Goal: Find specific page/section: Find specific page/section

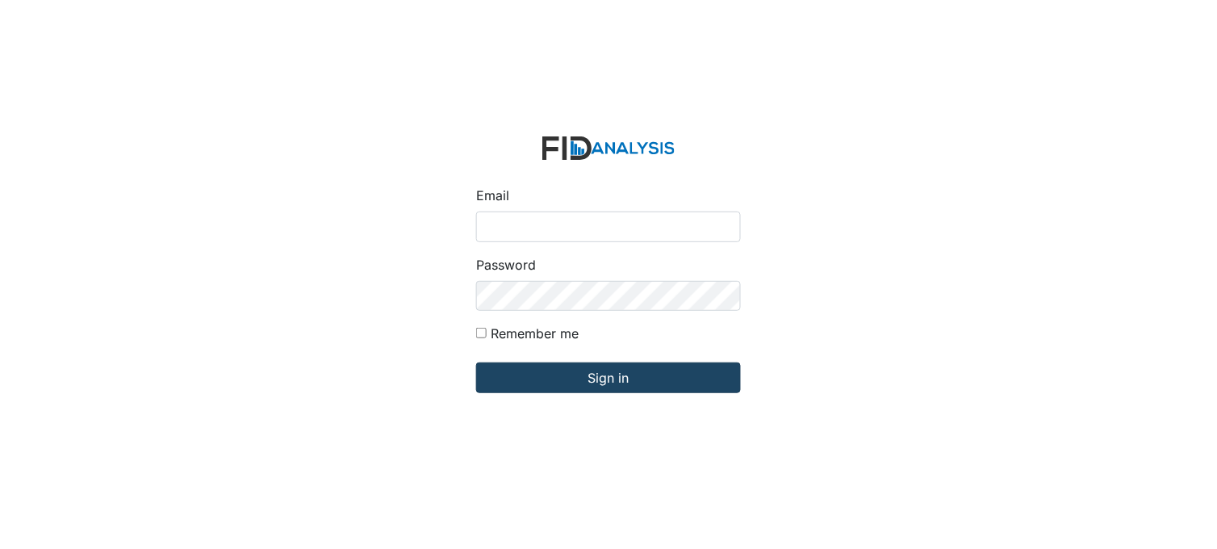
type input "[PERSON_NAME][EMAIL_ADDRESS][DOMAIN_NAME]"
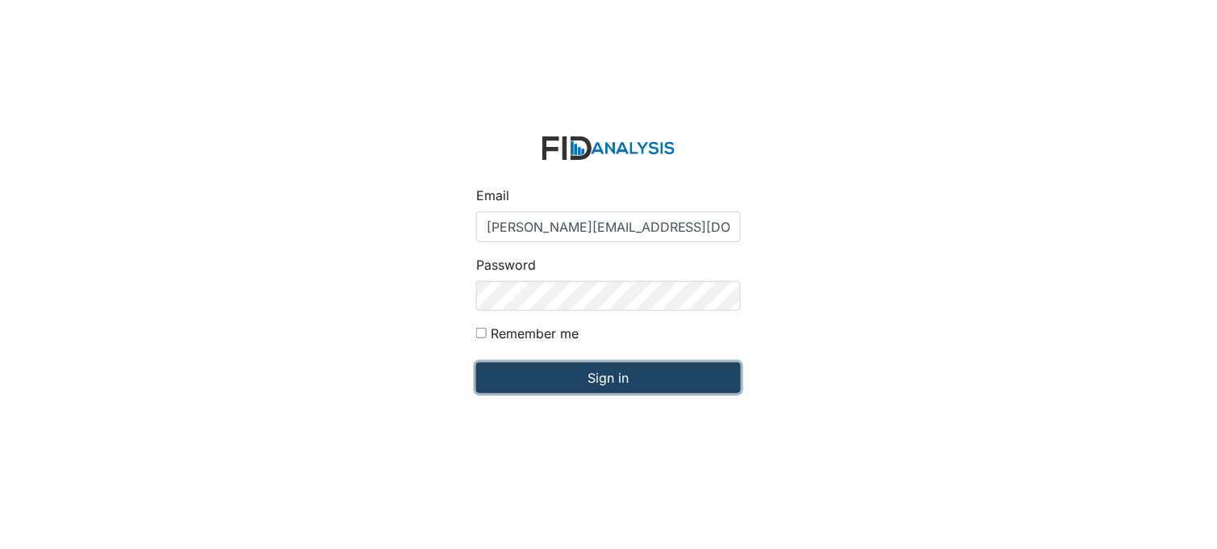
click at [643, 370] on input "Sign in" at bounding box center [608, 377] width 265 height 31
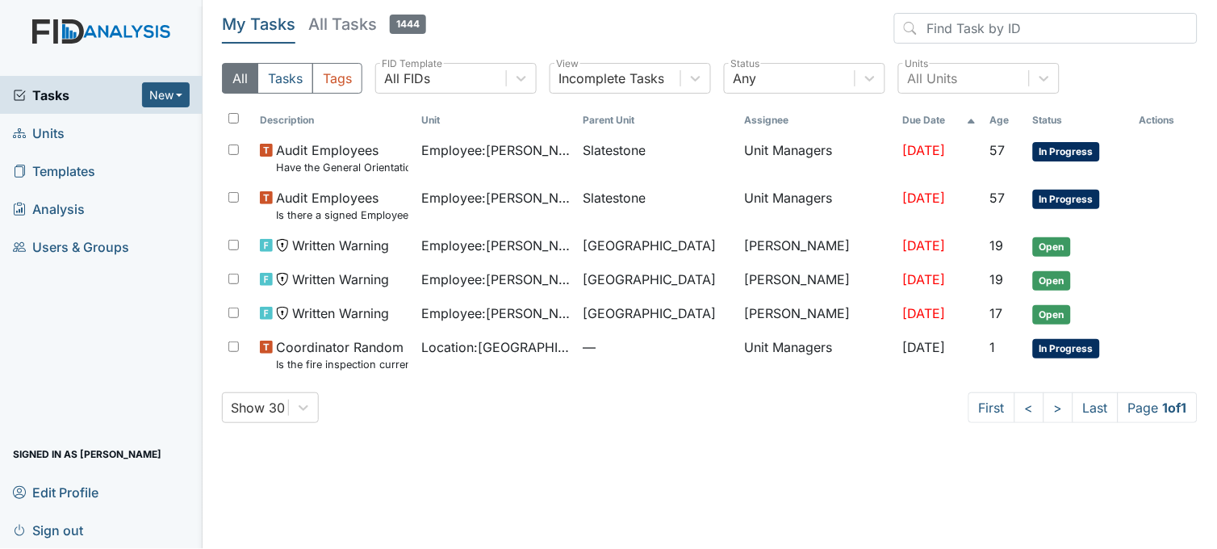
click at [55, 124] on span "Units" at bounding box center [39, 132] width 52 height 25
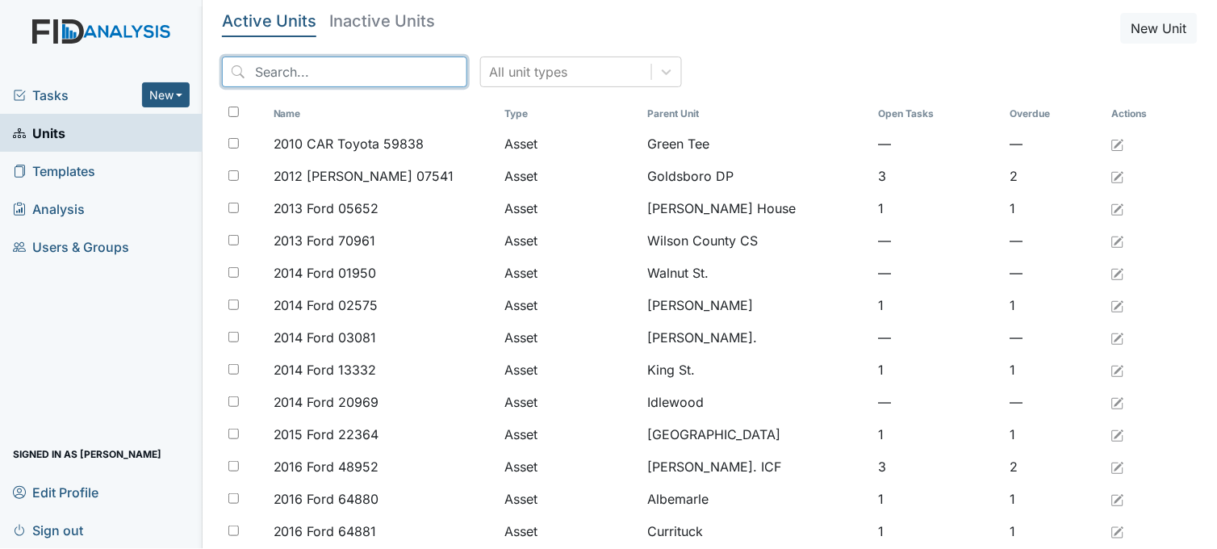
click at [350, 66] on input "search" at bounding box center [344, 72] width 245 height 31
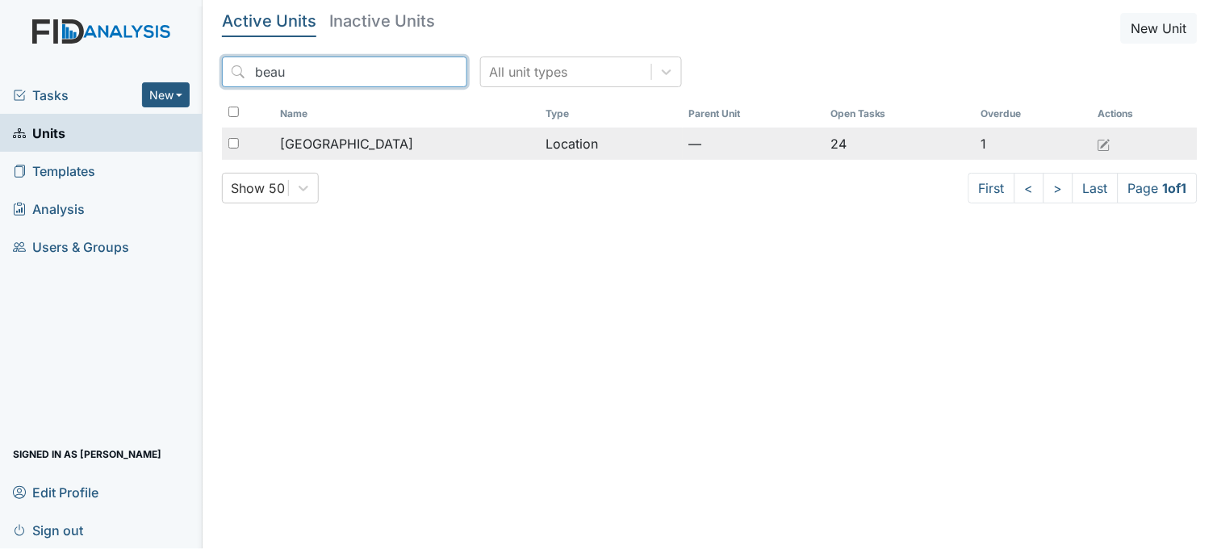
type input "beau"
click at [355, 144] on span "Beaufort Heights" at bounding box center [346, 143] width 133 height 19
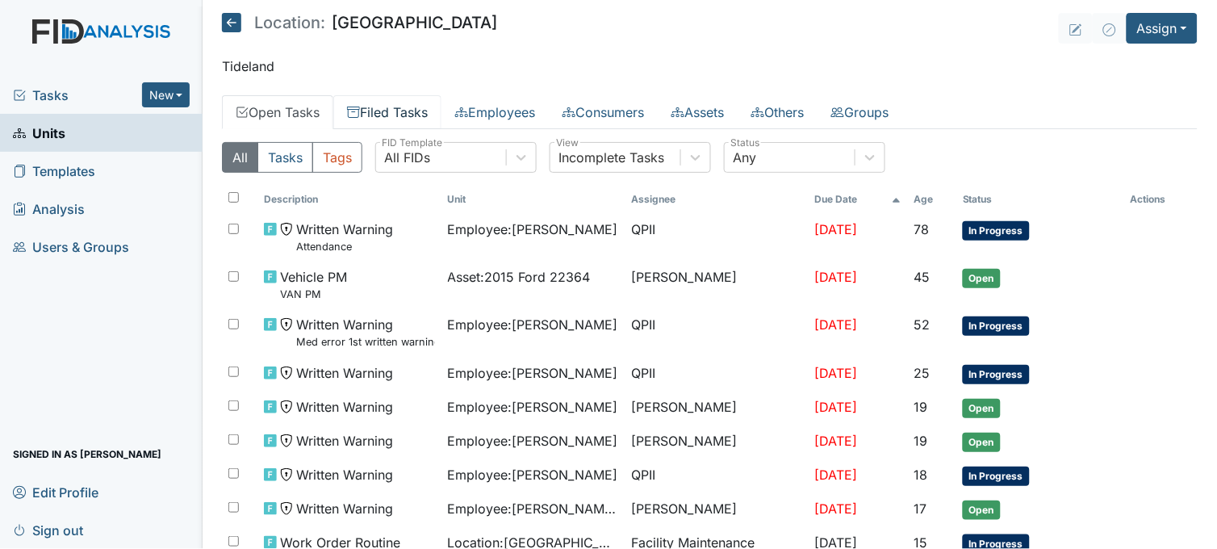
click at [377, 105] on link "Filed Tasks" at bounding box center [387, 112] width 108 height 34
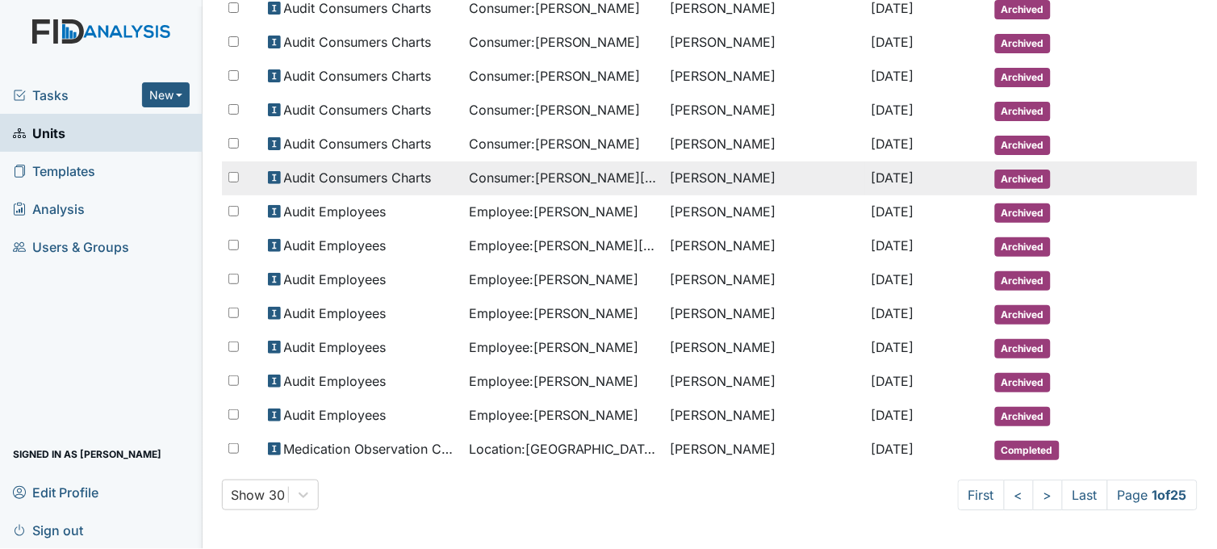
scroll to position [798, 0]
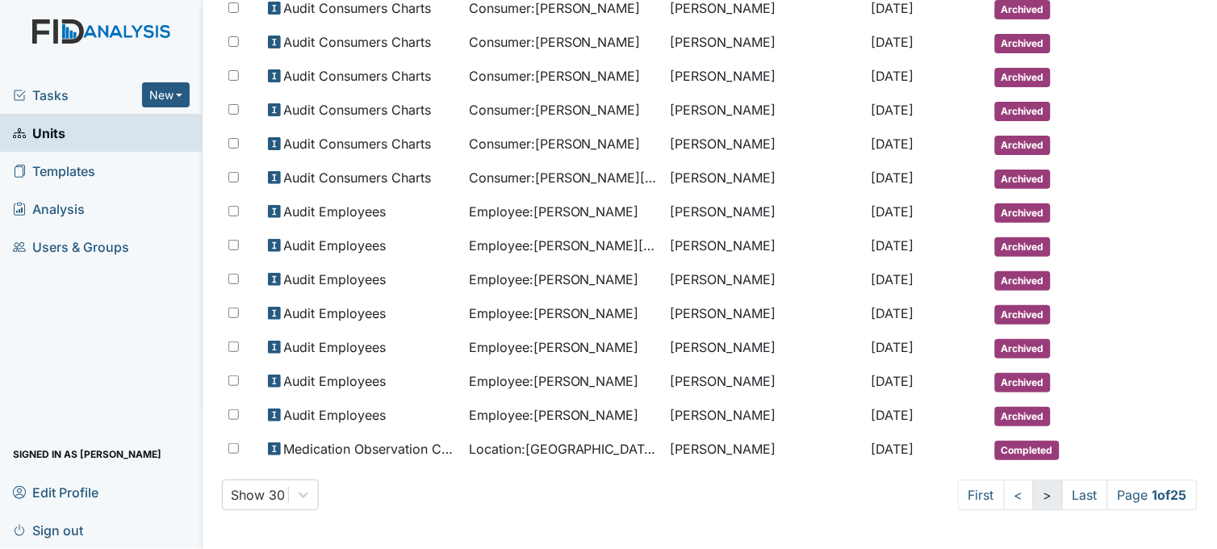
click at [1033, 496] on link ">" at bounding box center [1048, 495] width 30 height 31
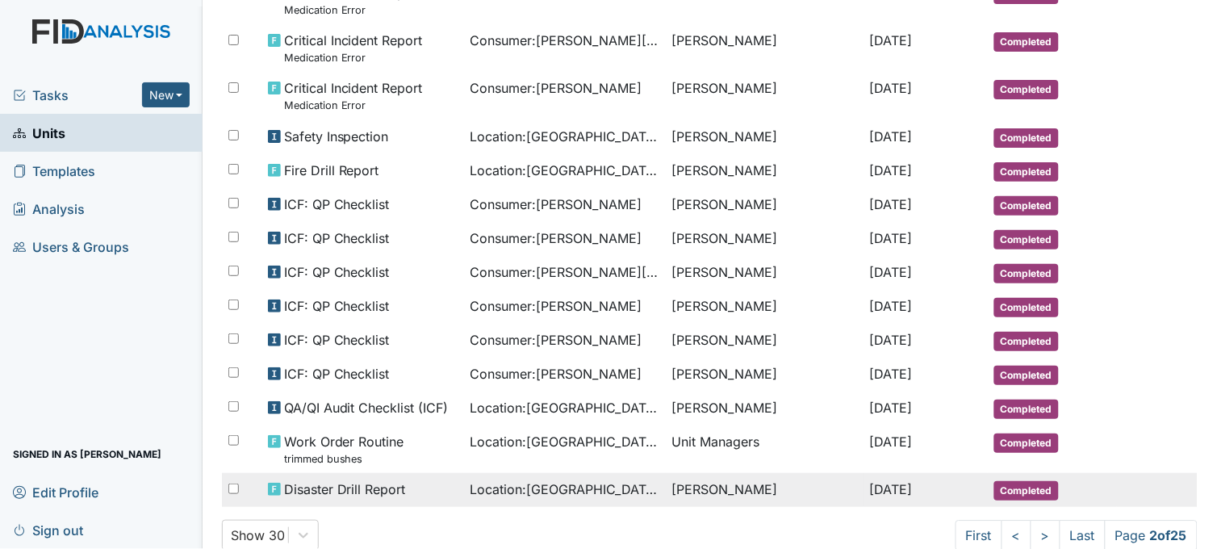
scroll to position [837, 0]
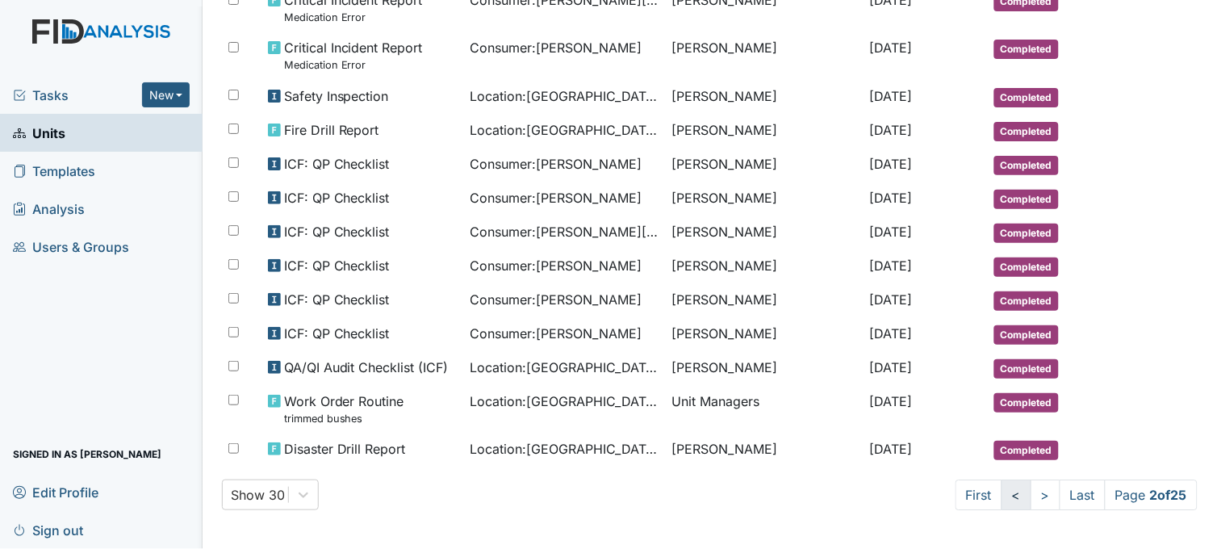
click at [1002, 495] on link "<" at bounding box center [1017, 495] width 30 height 31
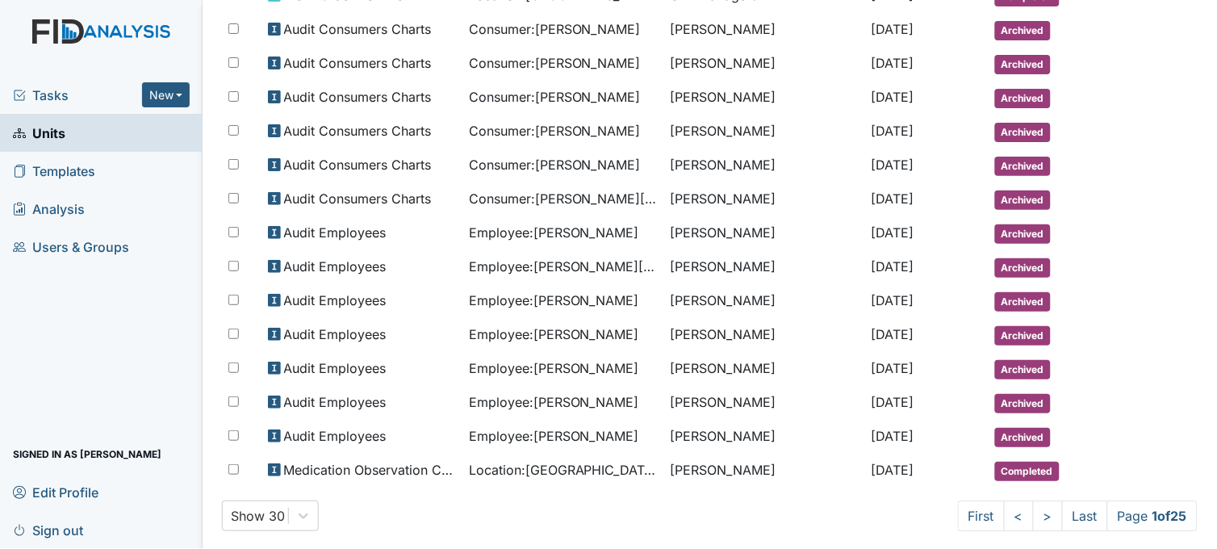
scroll to position [798, 0]
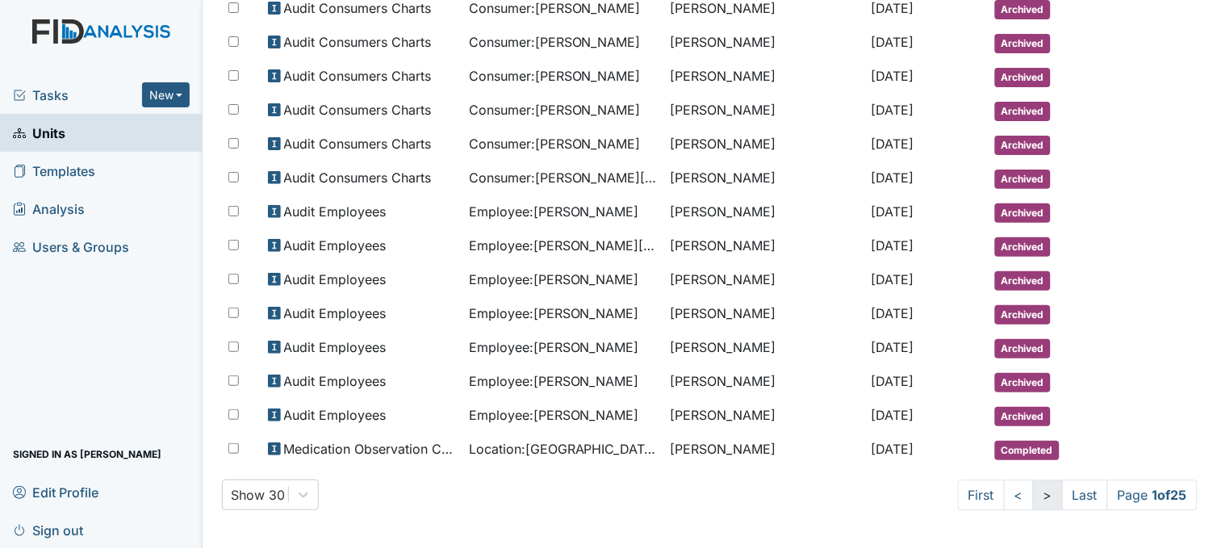
click at [1033, 494] on link ">" at bounding box center [1048, 495] width 30 height 31
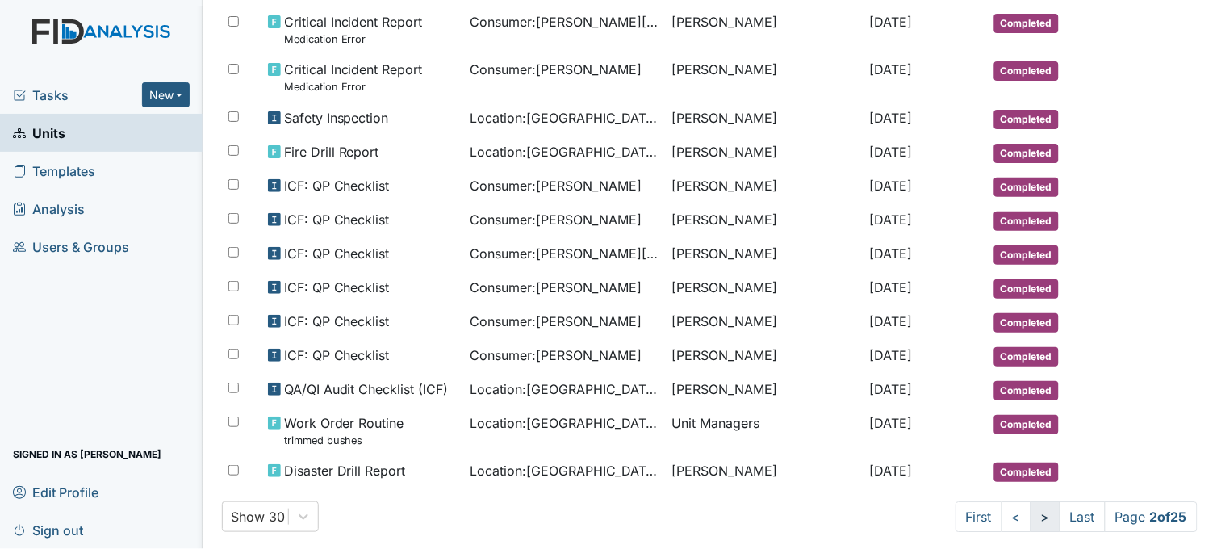
scroll to position [785, 0]
